Goal: Register for event/course

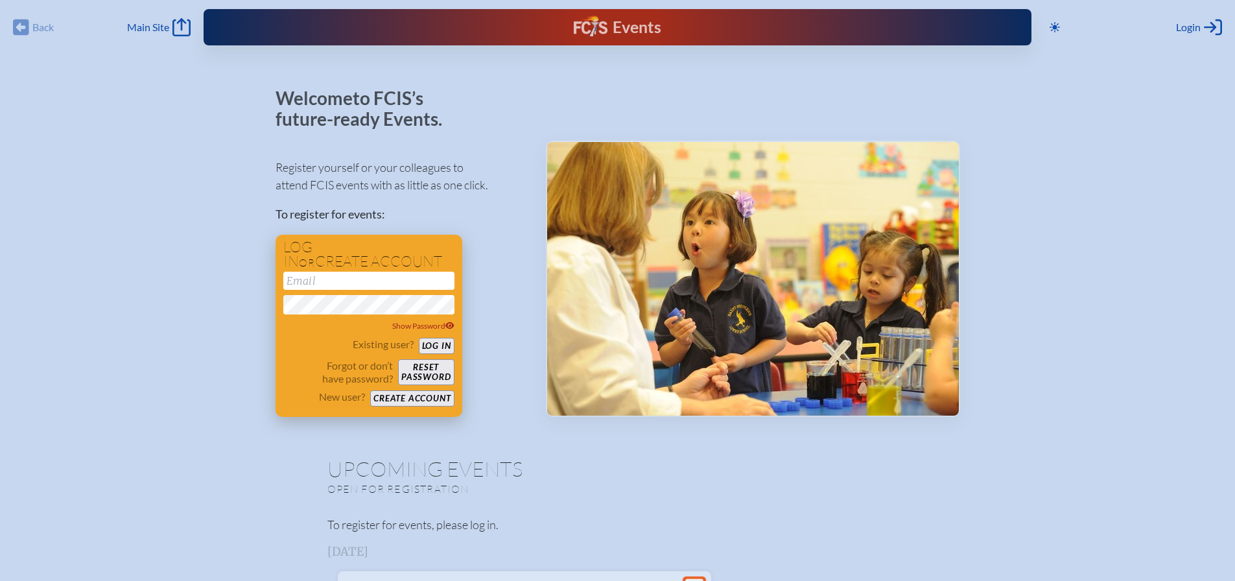
type input "[EMAIL_ADDRESS][DOMAIN_NAME]"
click at [429, 347] on button "Log in" at bounding box center [437, 346] width 36 height 16
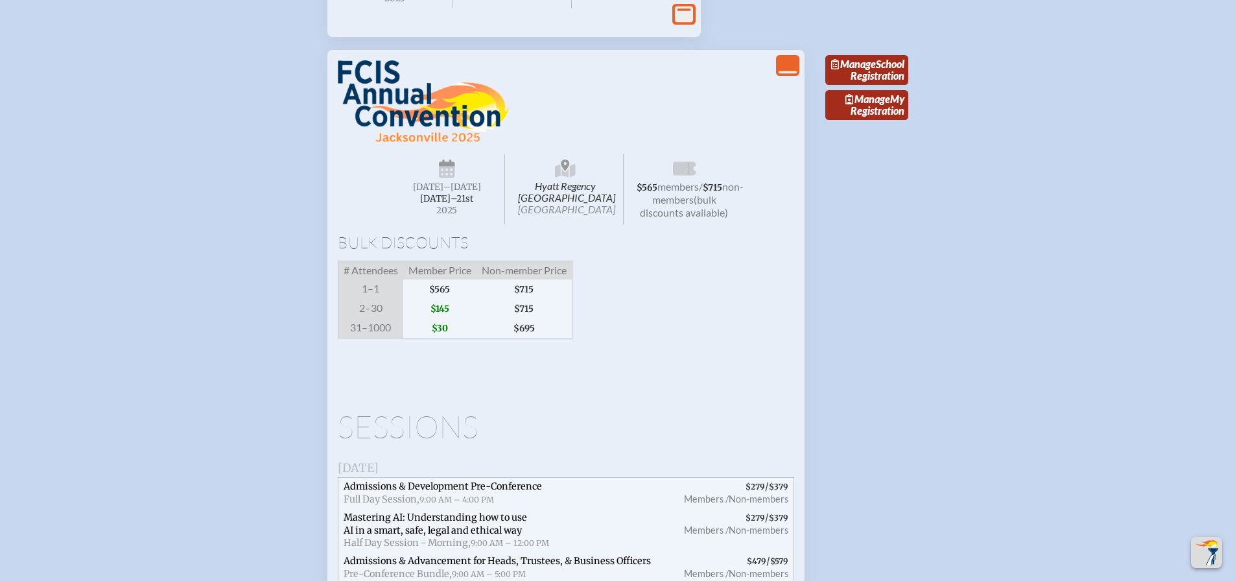
scroll to position [1297, 0]
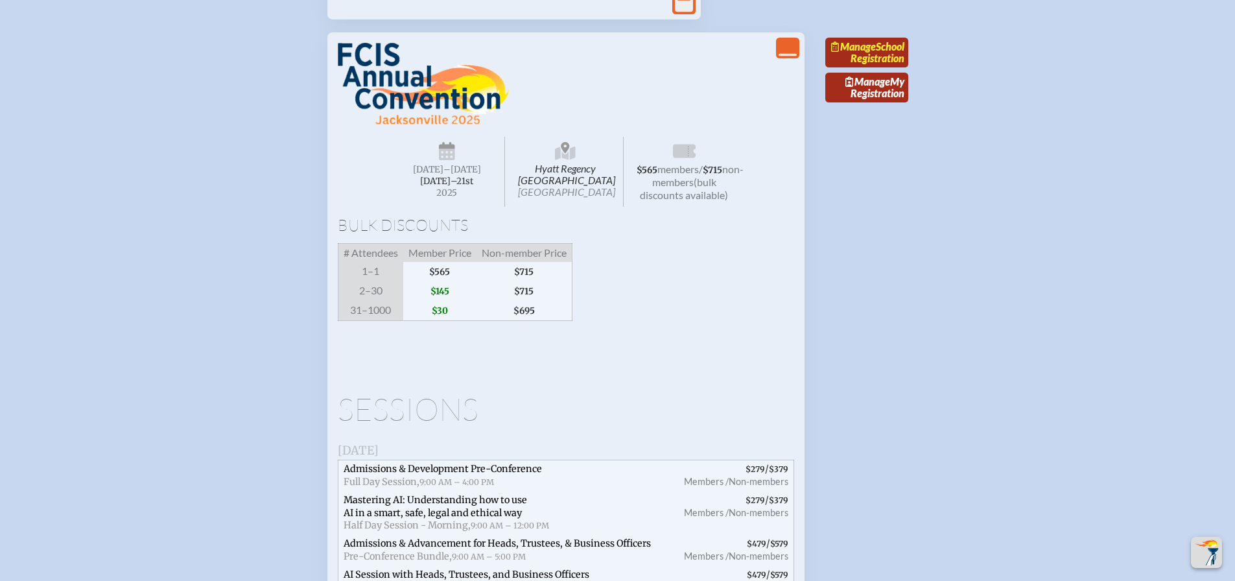
click at [857, 67] on link "Manage School Registration" at bounding box center [867, 53] width 83 height 30
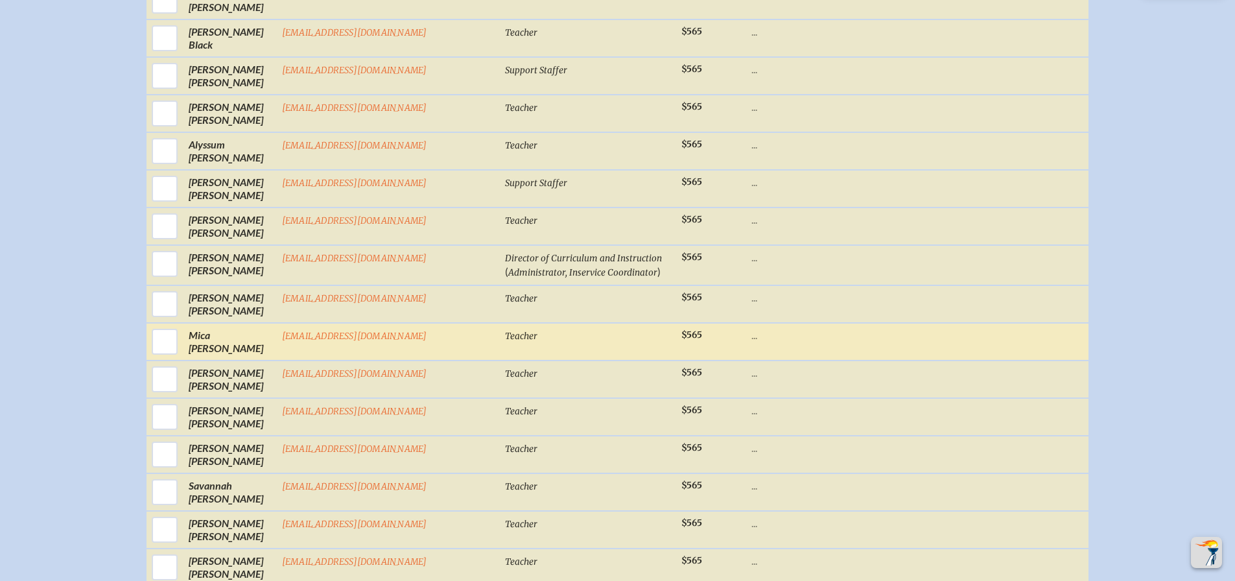
scroll to position [778, 0]
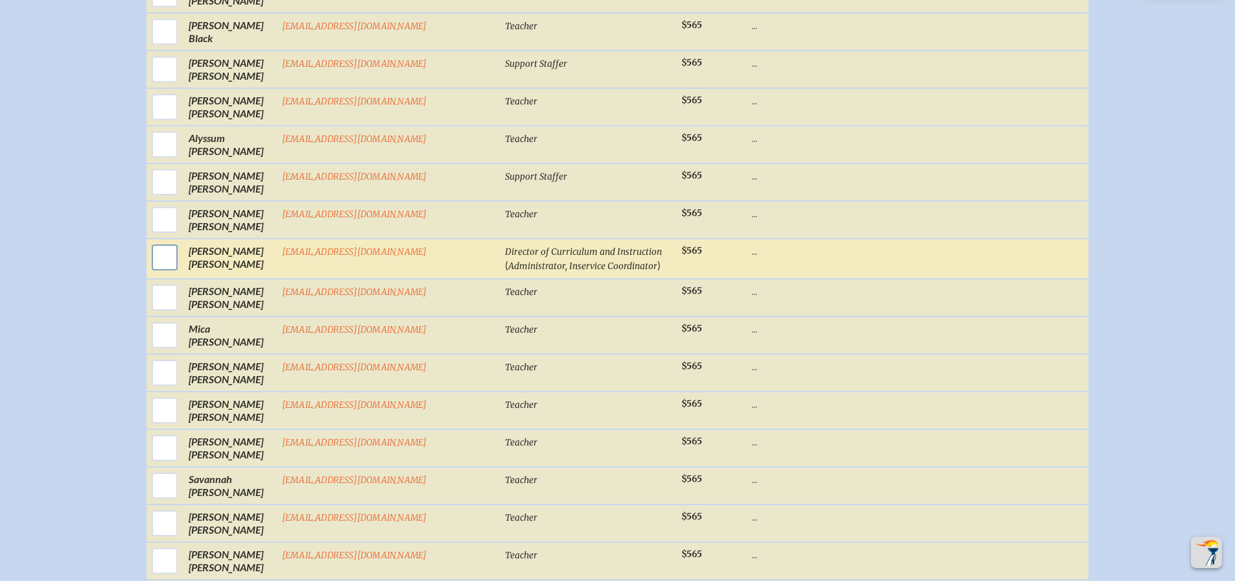
click at [181, 272] on input "checkbox" at bounding box center [165, 257] width 32 height 32
checkbox input "true"
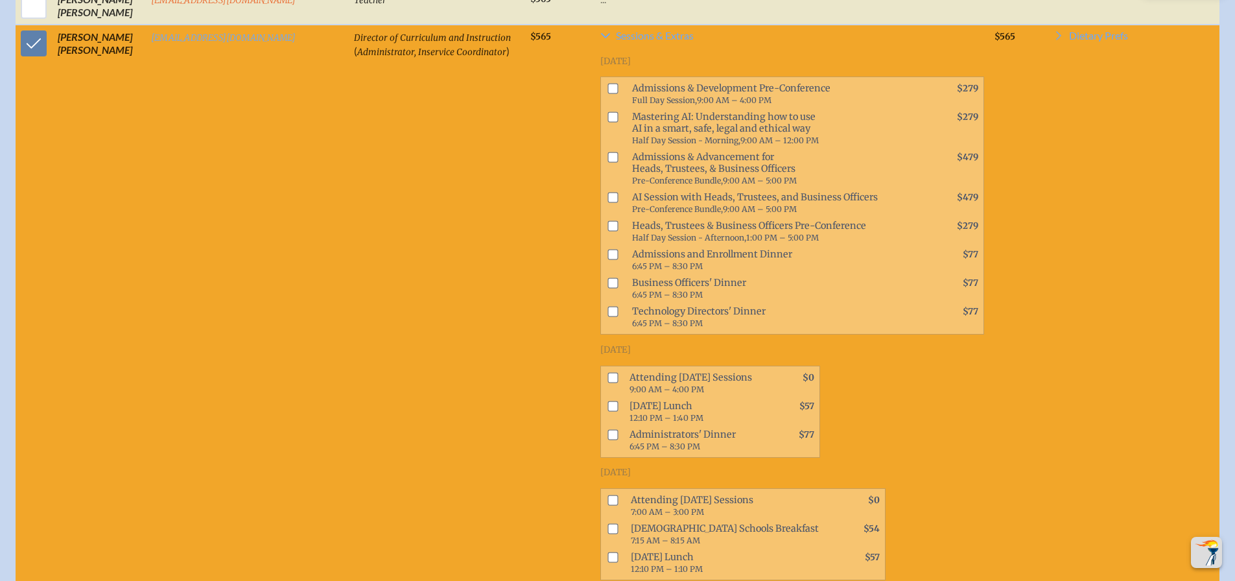
scroll to position [1051, 0]
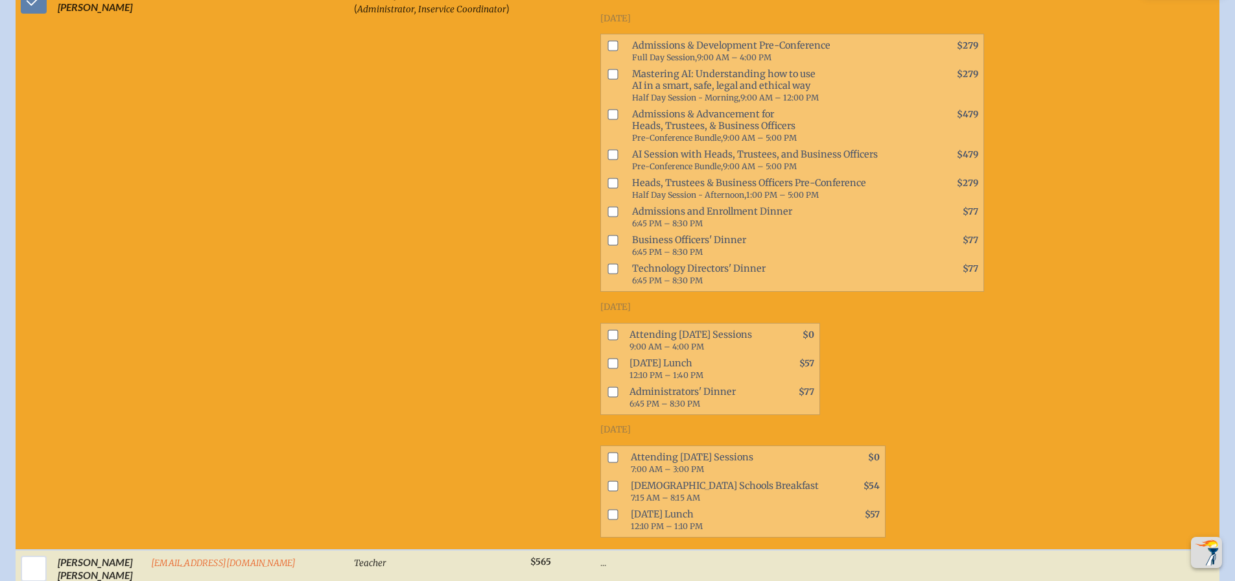
click at [608, 331] on input "checkbox" at bounding box center [613, 334] width 10 height 10
checkbox input "true"
click at [608, 455] on input "checkbox" at bounding box center [613, 457] width 10 height 10
checkbox input "true"
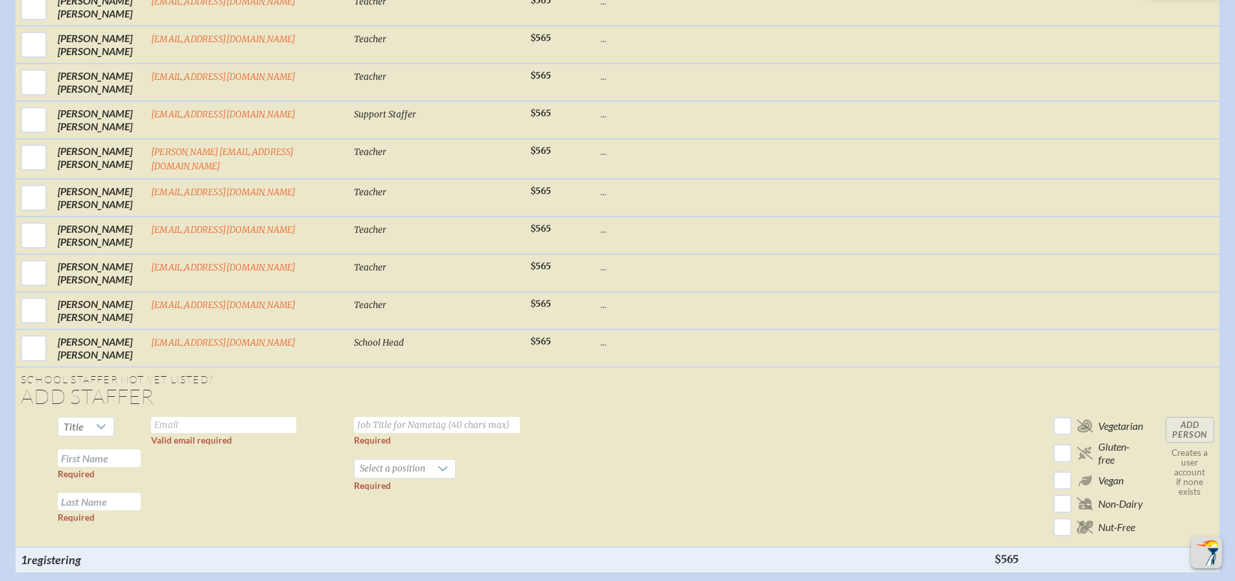
scroll to position [2477, 0]
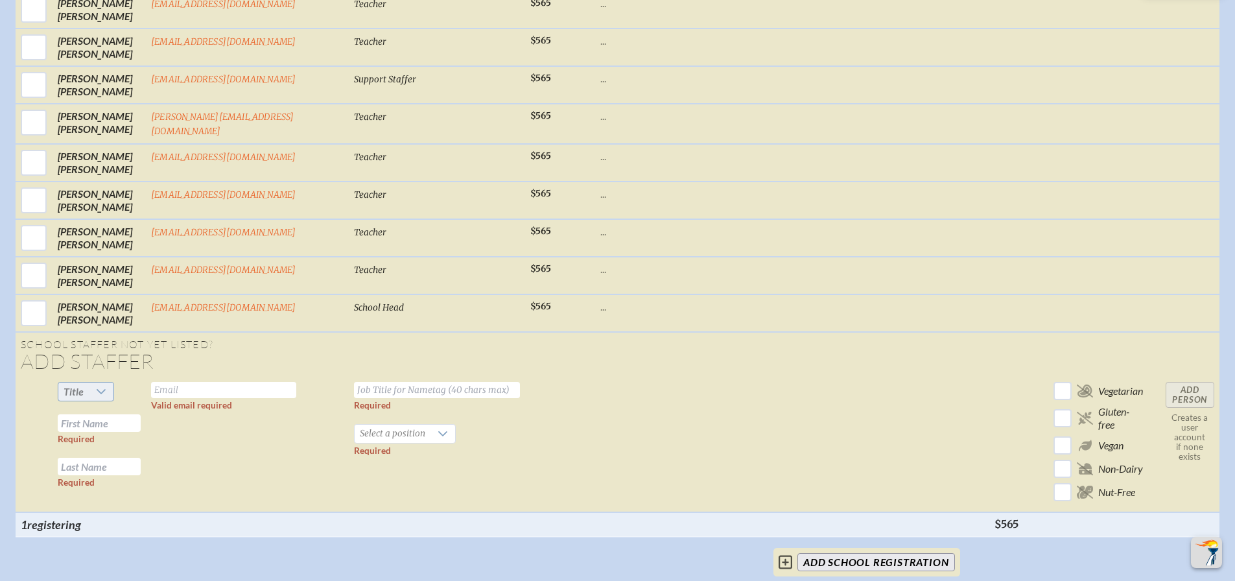
click at [97, 389] on icon at bounding box center [101, 391] width 9 height 5
click at [77, 428] on li "Mrs" at bounding box center [82, 428] width 56 height 18
click at [86, 420] on input "text" at bounding box center [99, 423] width 83 height 18
type input "Katy"
type input "[PERSON_NAME]"
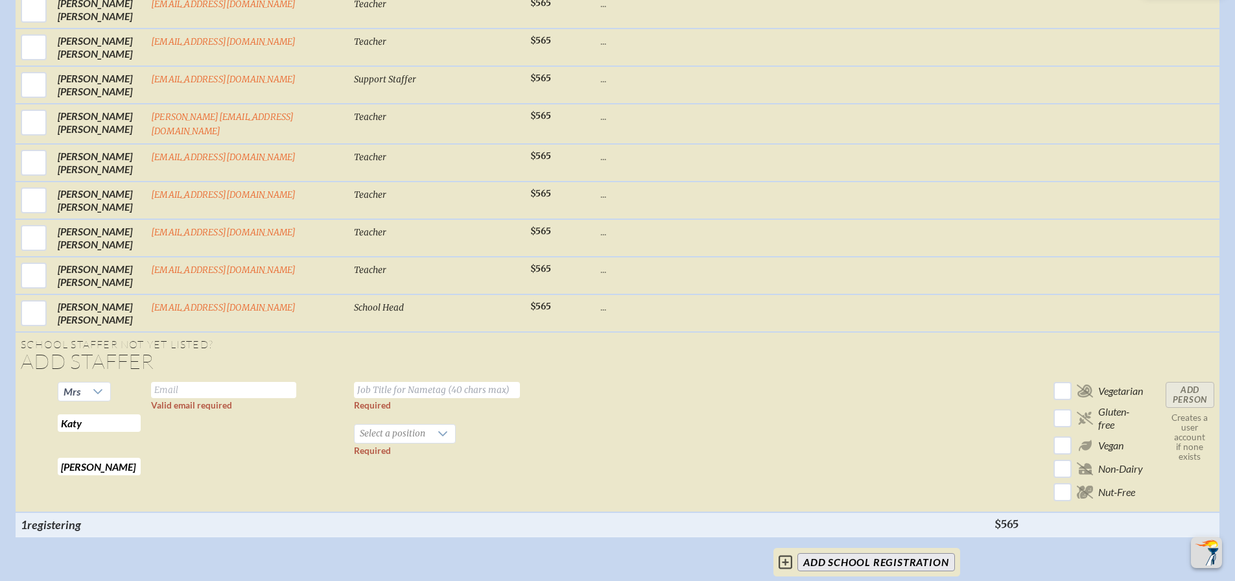
click at [155, 383] on input "text" at bounding box center [223, 390] width 145 height 16
type input "[EMAIL_ADDRESS][DOMAIN_NAME]"
click at [354, 385] on input "text" at bounding box center [437, 390] width 166 height 16
type input "e"
type input "Early Childhood Director"
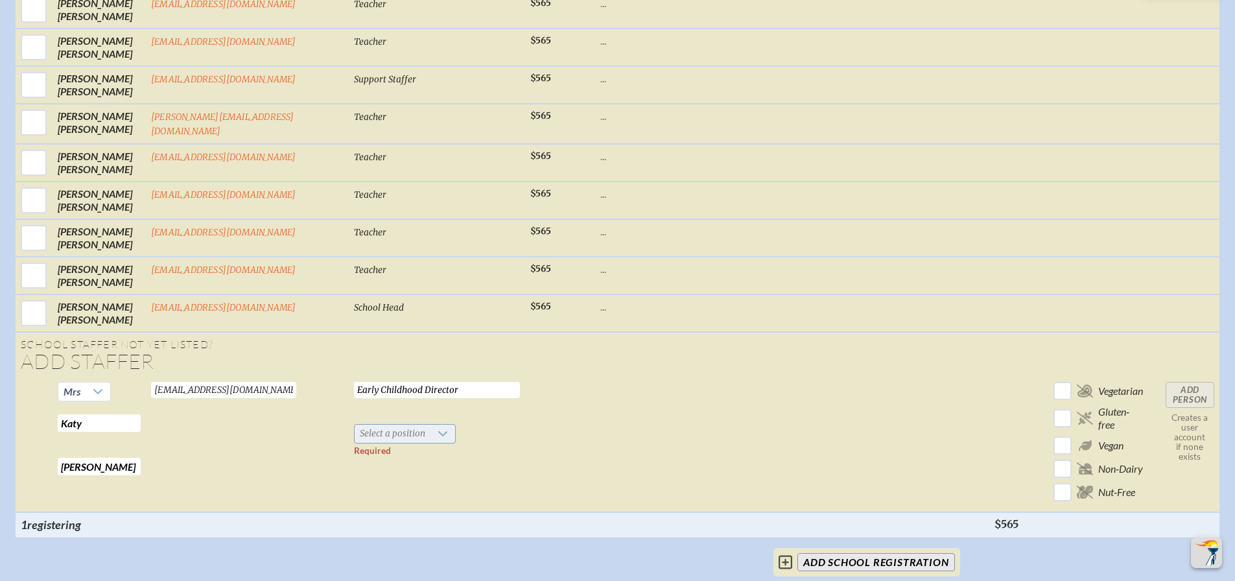
click at [438, 429] on icon at bounding box center [443, 434] width 10 height 10
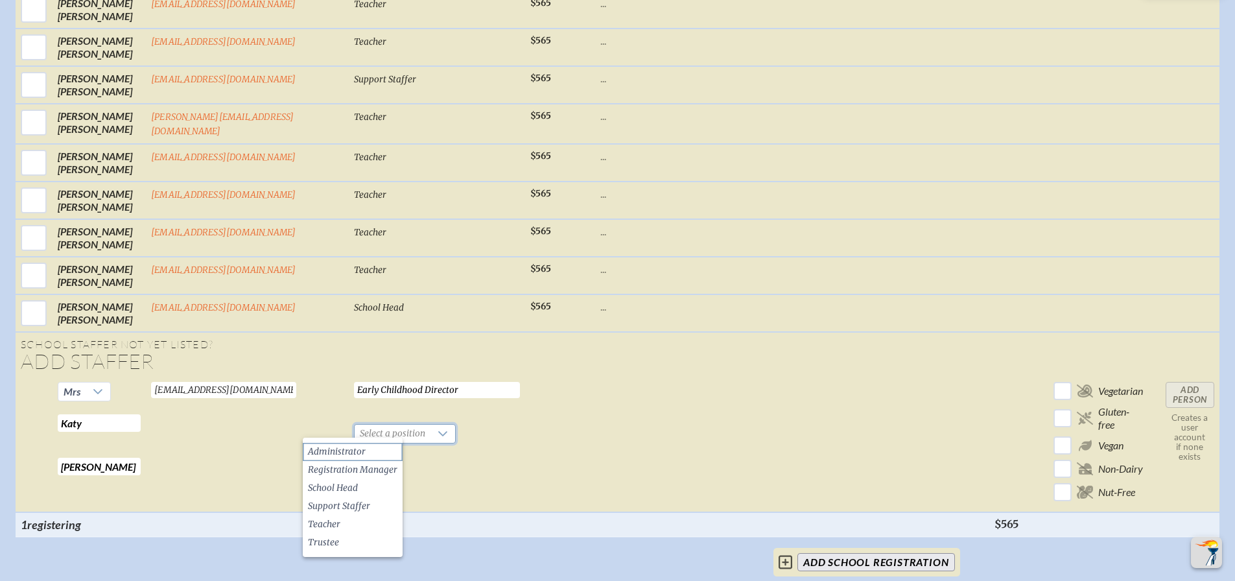
click at [363, 451] on span "Administrator" at bounding box center [337, 452] width 58 height 13
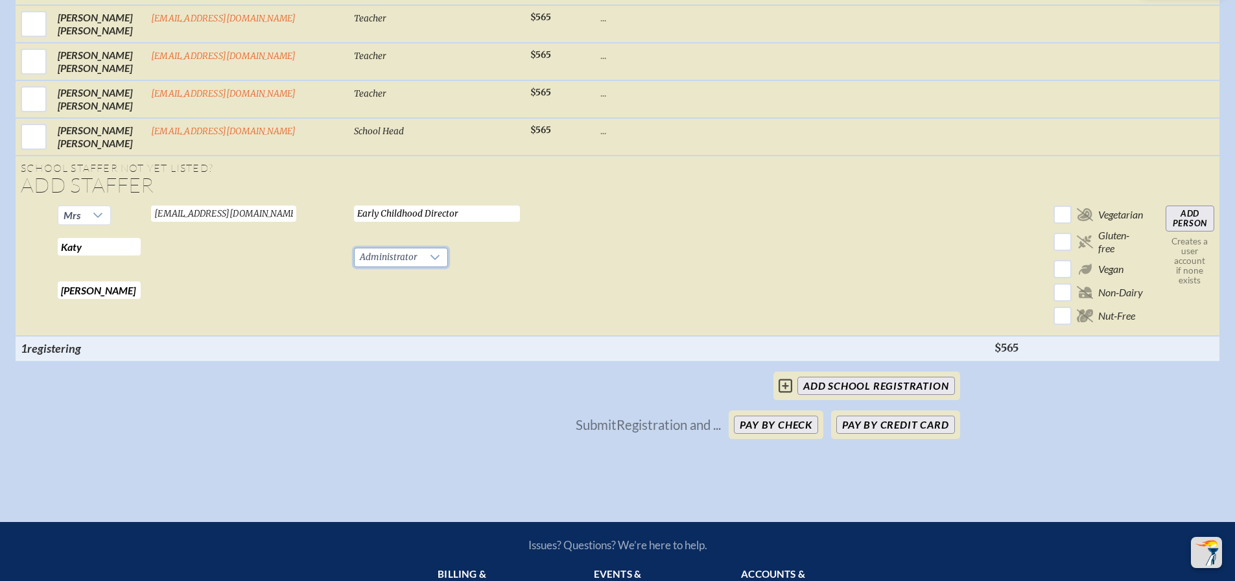
scroll to position [2672, 0]
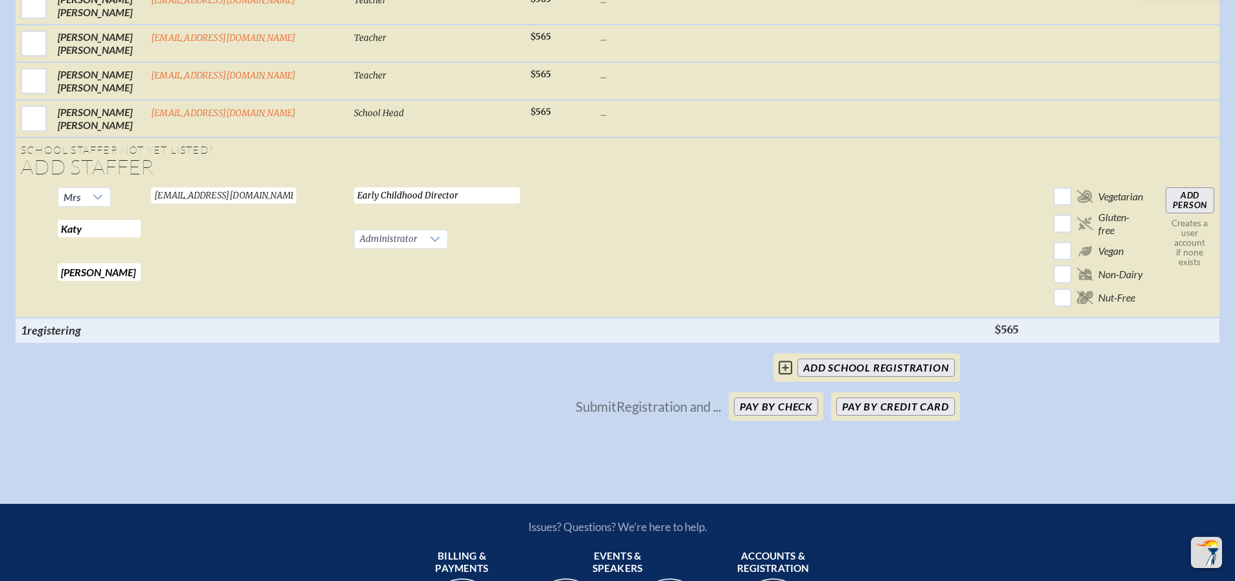
click at [1193, 193] on input "Add Person" at bounding box center [1190, 200] width 49 height 26
checkbox input "false"
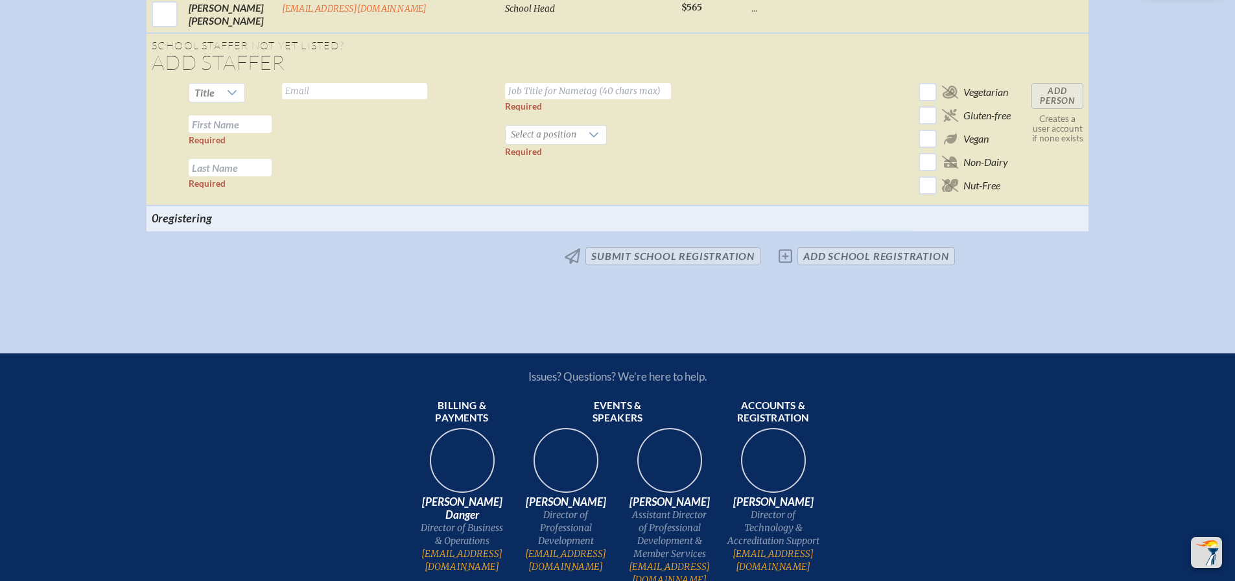
scroll to position [2276, 0]
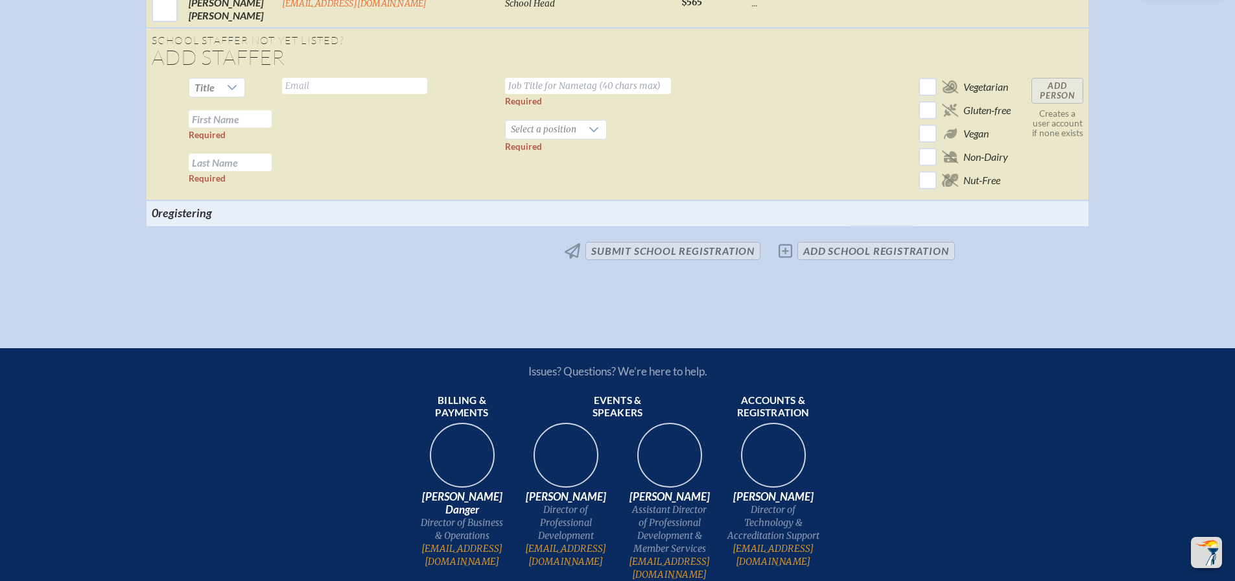
click at [679, 265] on span "No changes submit School Registration add School Registration" at bounding box center [618, 251] width 685 height 29
click at [713, 265] on span "No changes submit School Registration add School Registration" at bounding box center [618, 251] width 685 height 29
click at [658, 265] on span "No changes submit School Registration add School Registration" at bounding box center [618, 251] width 685 height 29
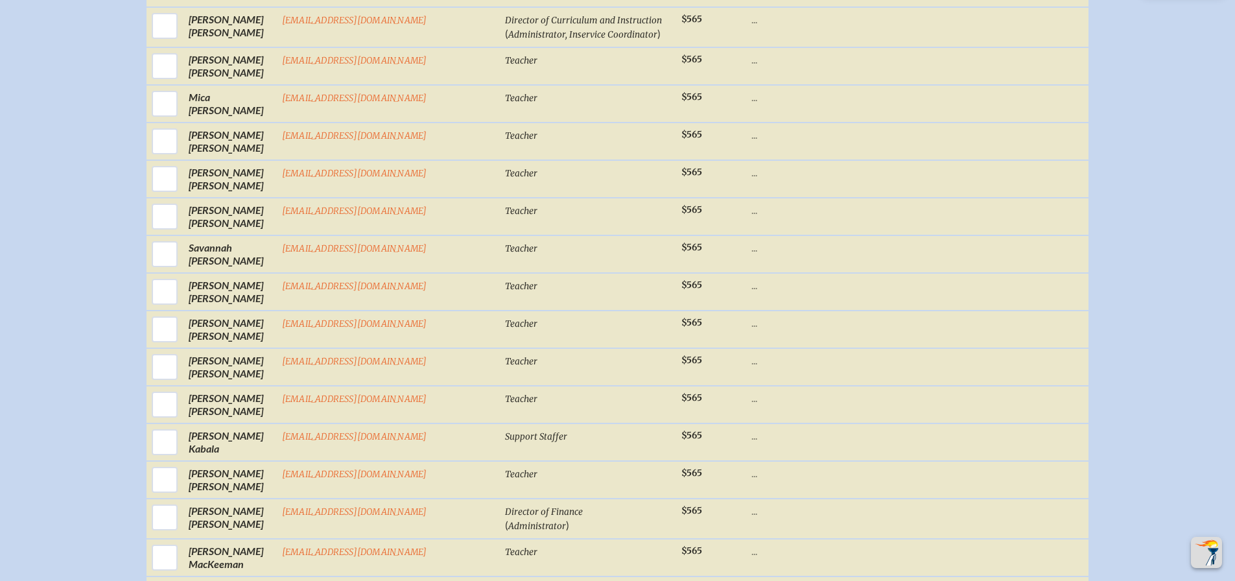
scroll to position [985, 0]
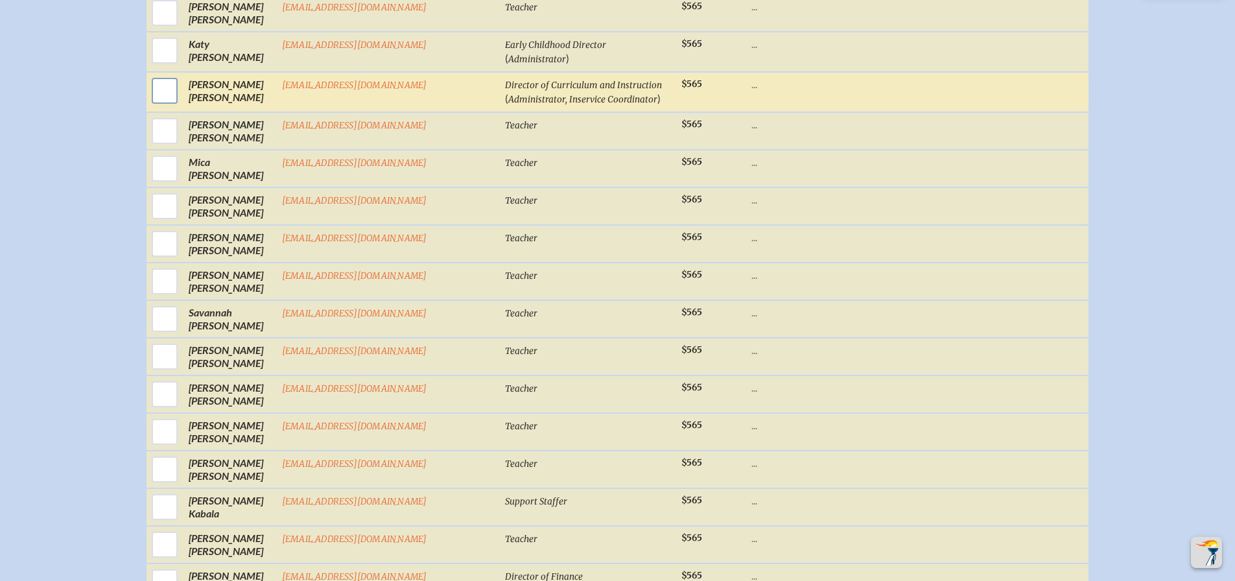
click at [181, 105] on input "checkbox" at bounding box center [165, 91] width 32 height 32
checkbox input "true"
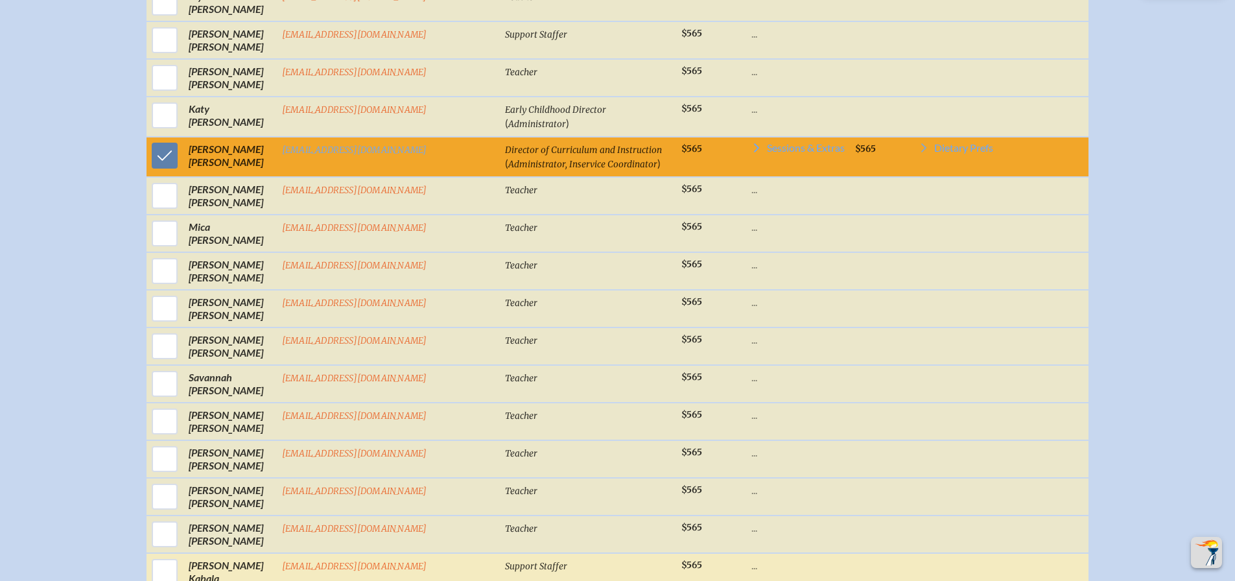
scroll to position [726, 0]
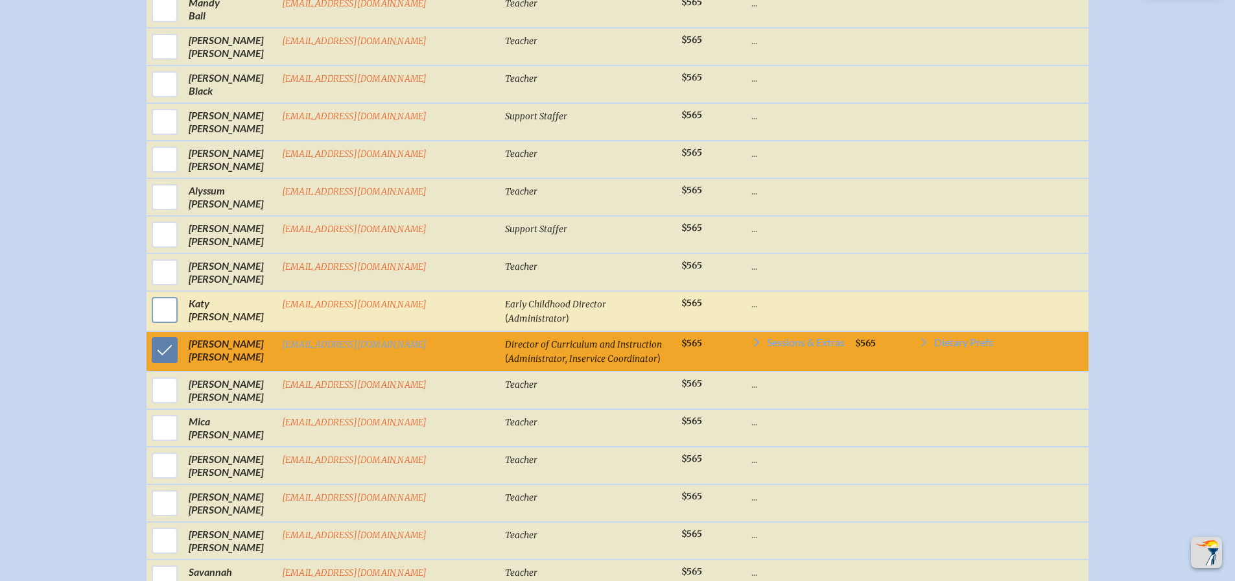
click at [181, 321] on input "checkbox" at bounding box center [165, 310] width 32 height 32
checkbox input "true"
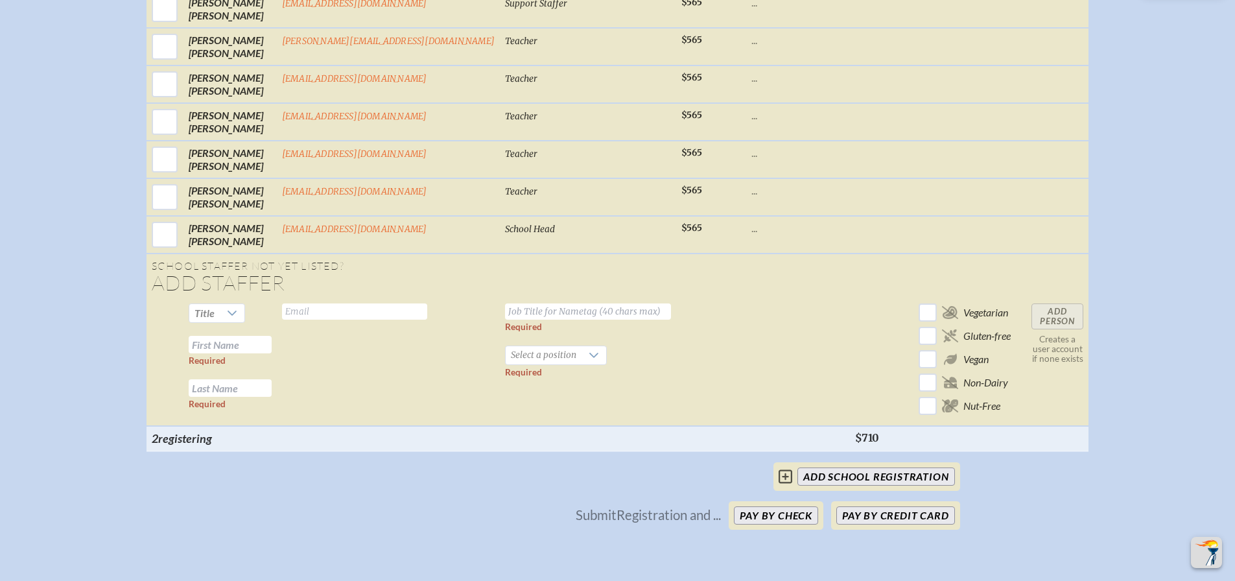
scroll to position [2088, 0]
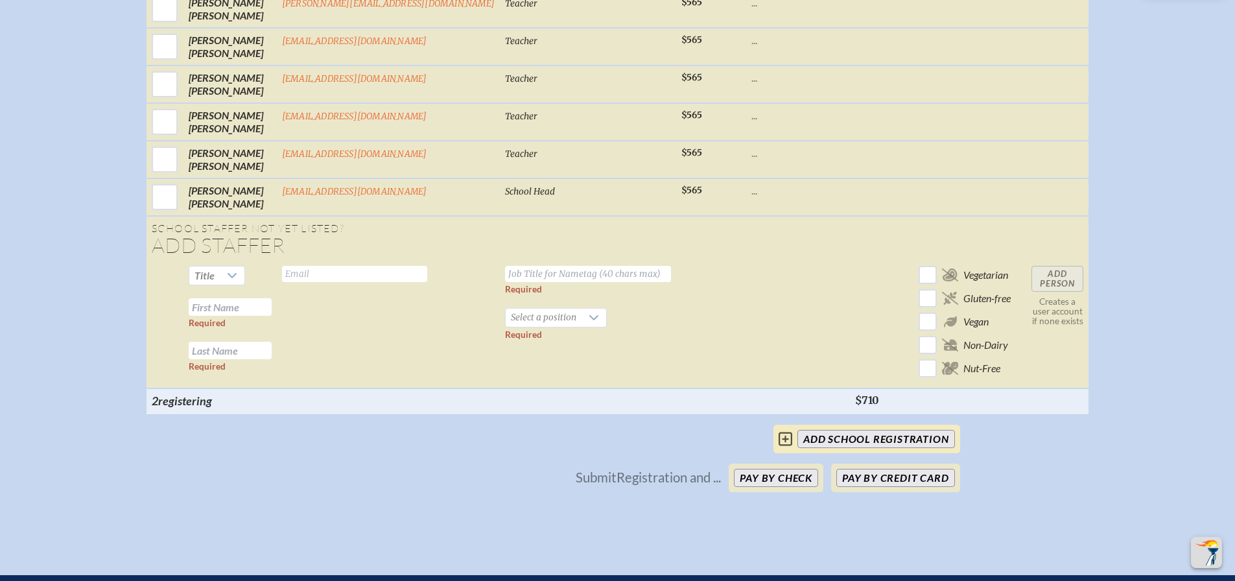
click at [853, 448] on input "add School Registration" at bounding box center [876, 439] width 157 height 18
click at [877, 487] on button "Pay by Credit Card" at bounding box center [896, 478] width 118 height 18
